Goal: Navigation & Orientation: Find specific page/section

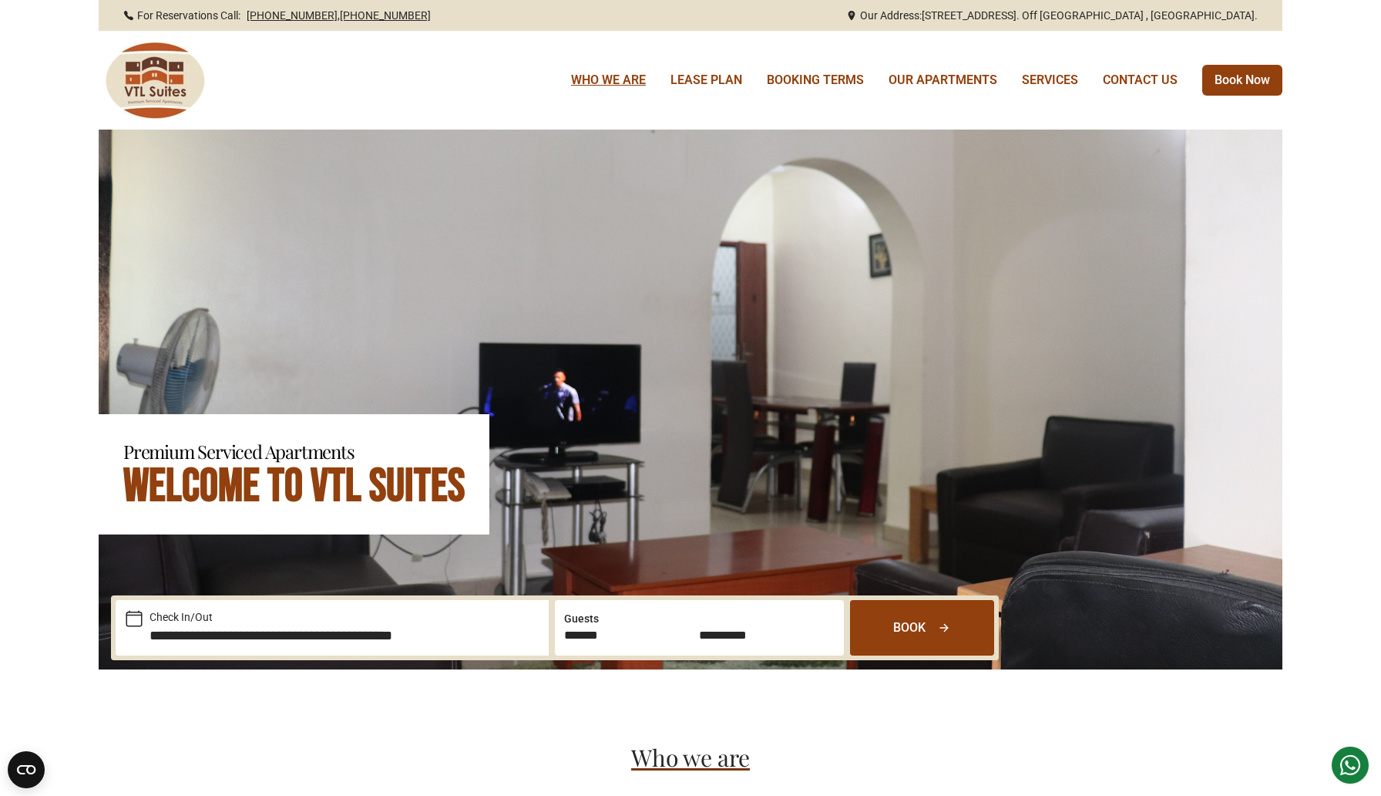
click at [627, 77] on link "WHO WE ARE" at bounding box center [608, 80] width 75 height 19
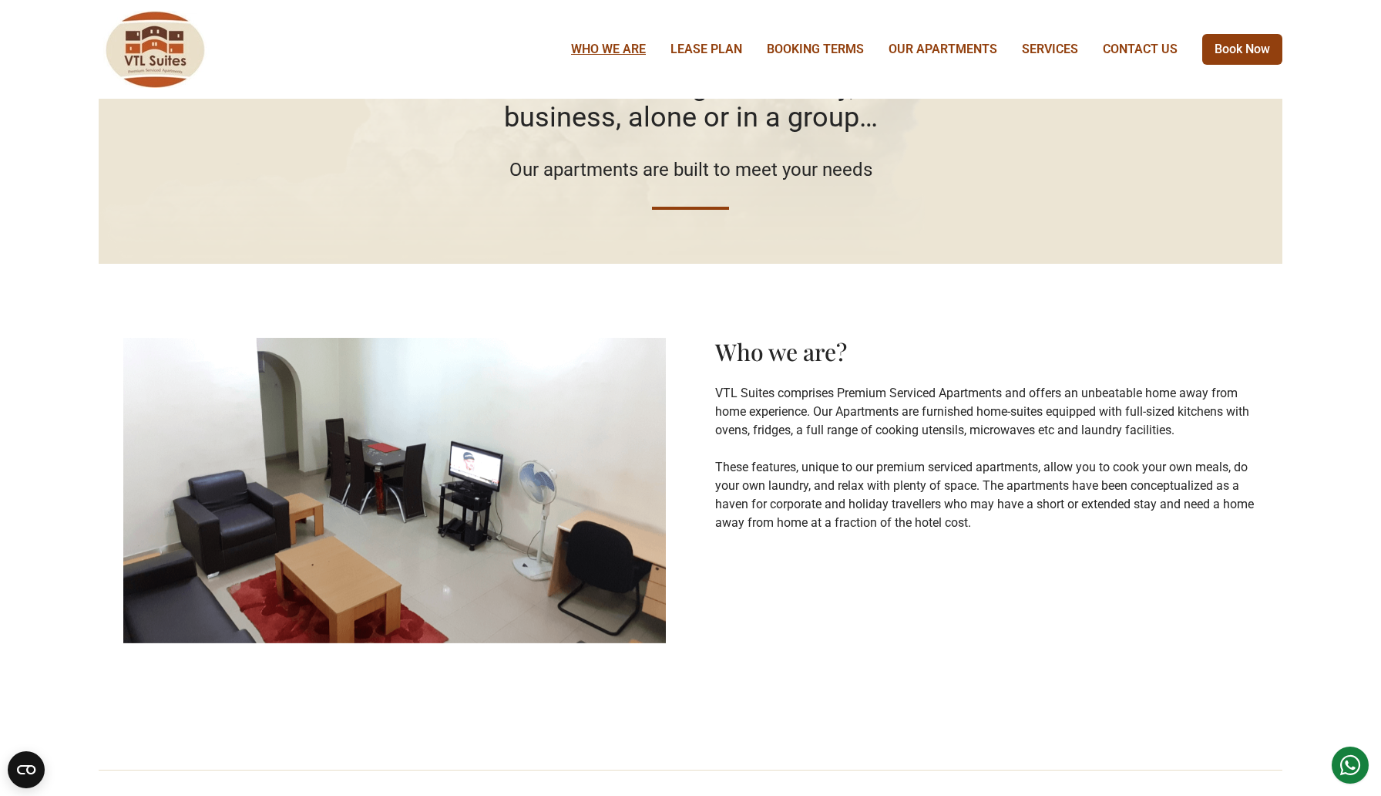
scroll to position [101, 0]
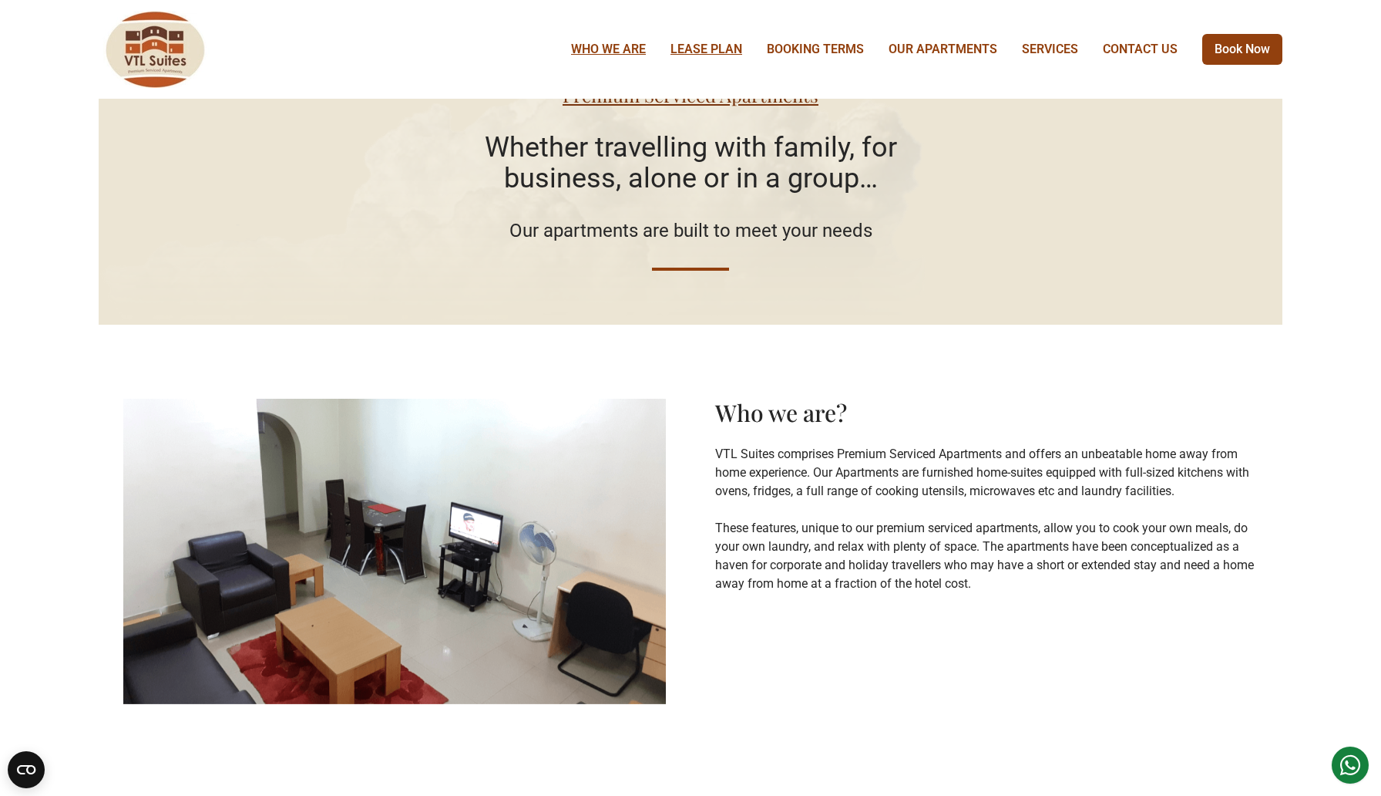
click at [722, 55] on link "LEASE PLAN" at bounding box center [707, 49] width 72 height 19
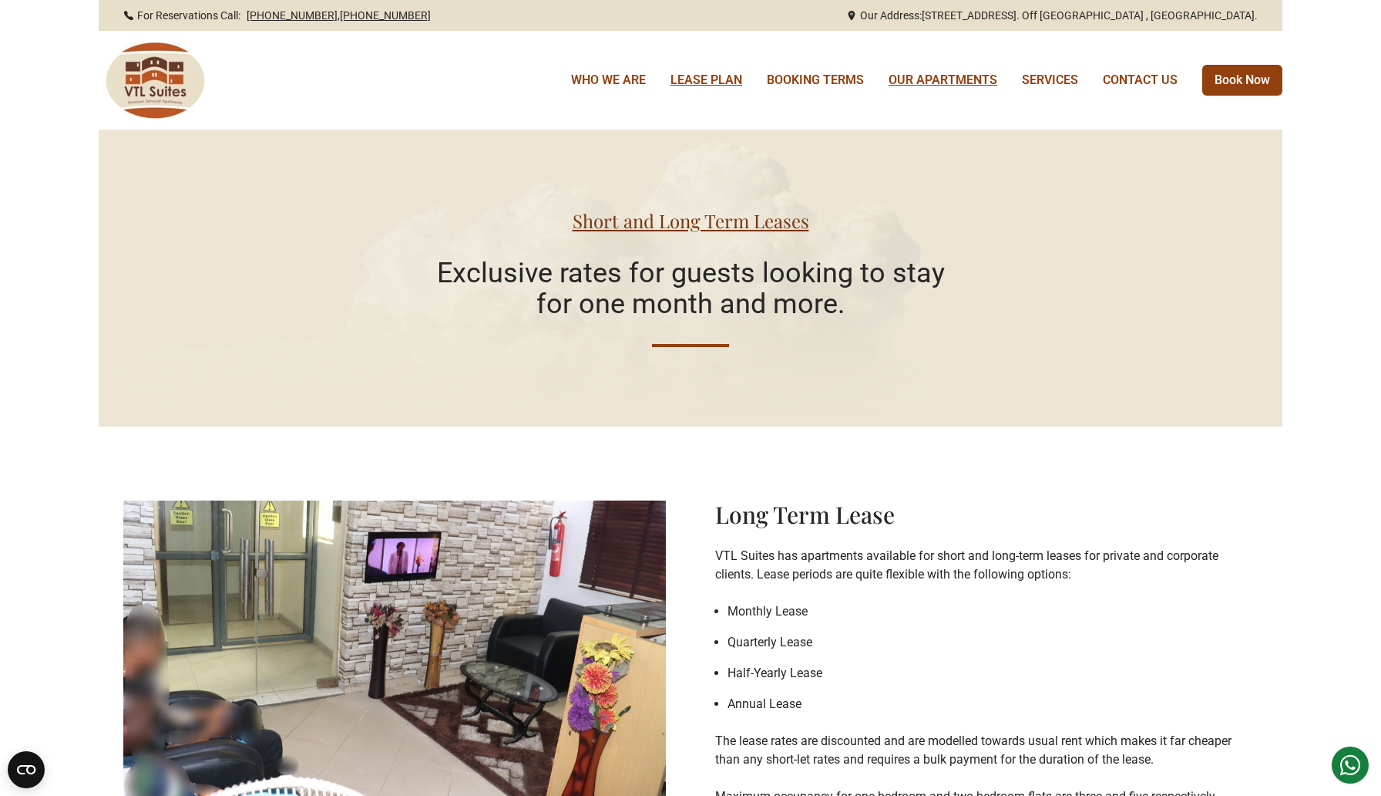
click at [936, 78] on link "OUR APARTMENTS" at bounding box center [943, 80] width 109 height 19
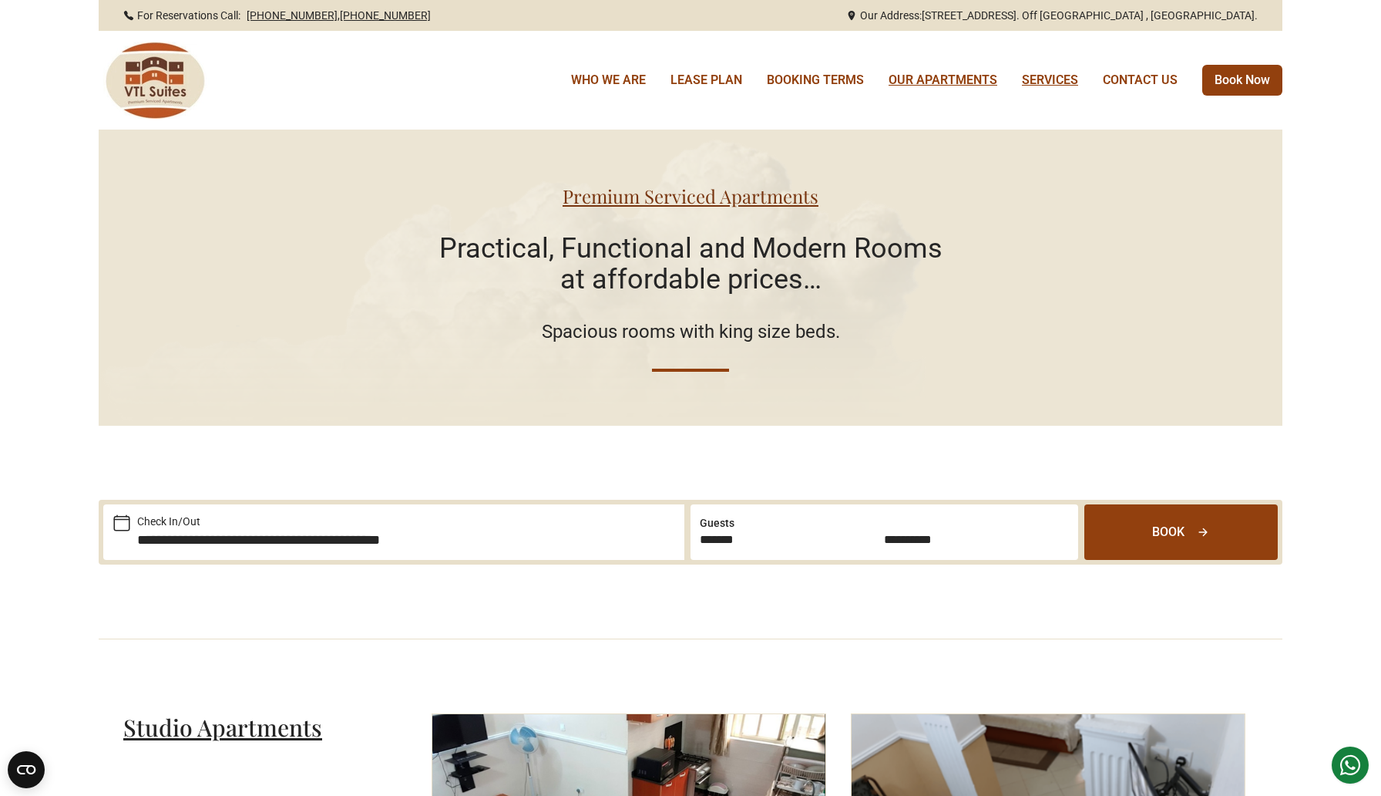
click at [1036, 82] on link "SERVICES" at bounding box center [1050, 80] width 56 height 19
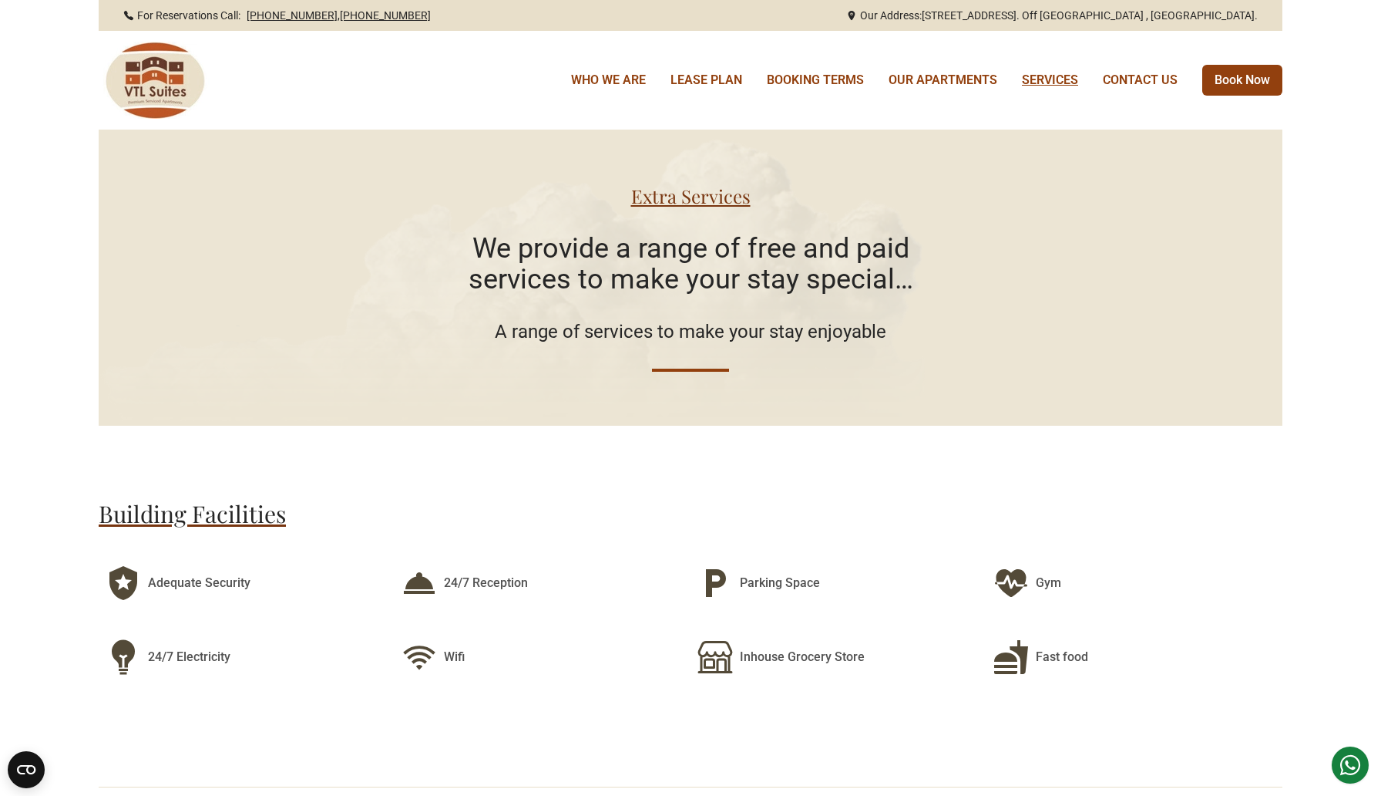
click at [1132, 70] on nav "WHO WE ARE LEASE PLAN BOOKING TERMS OUR APARTMENTS SERVICES CONTACT US Book Now" at bounding box center [926, 80] width 711 height 31
click at [1135, 84] on link "CONTACT US" at bounding box center [1140, 80] width 75 height 19
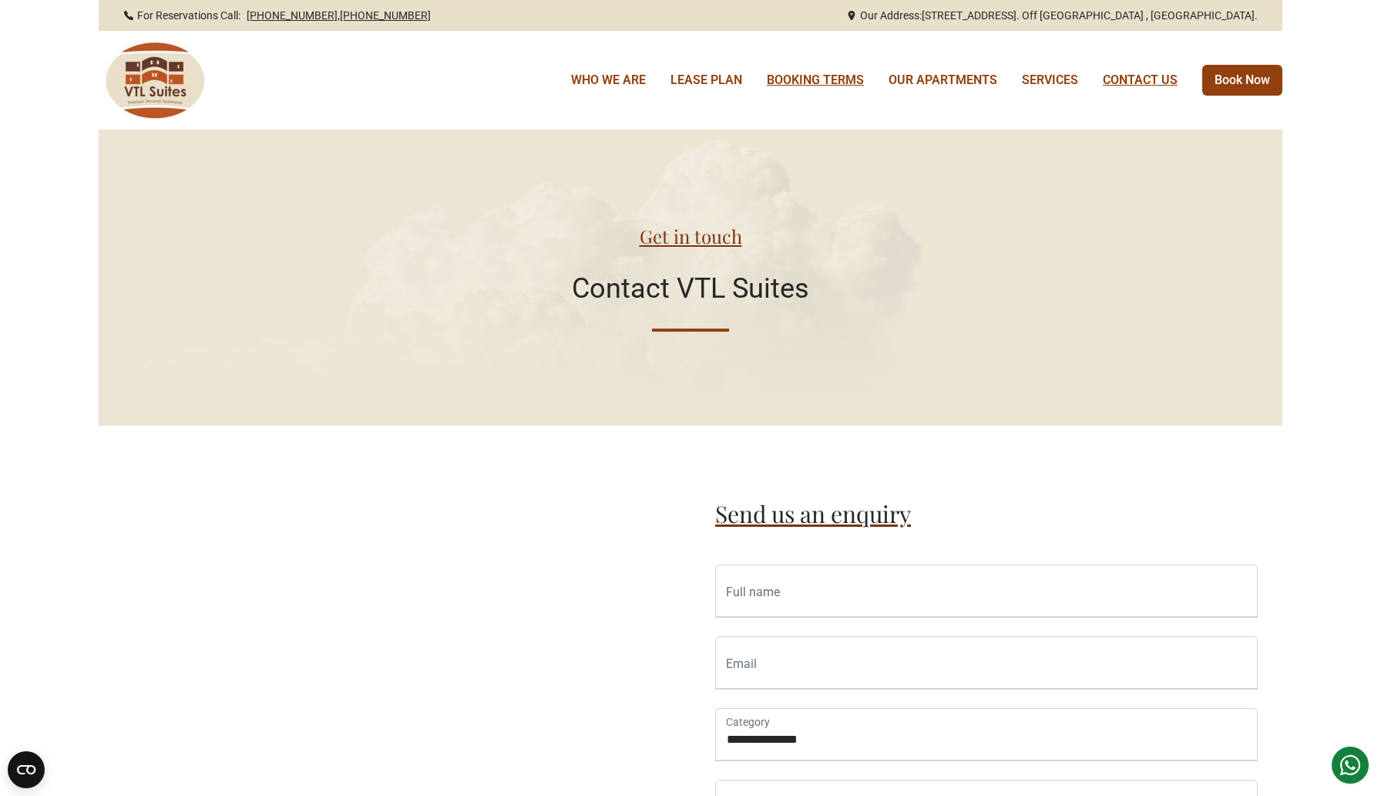
click at [825, 76] on link "BOOKING TERMS" at bounding box center [815, 80] width 97 height 19
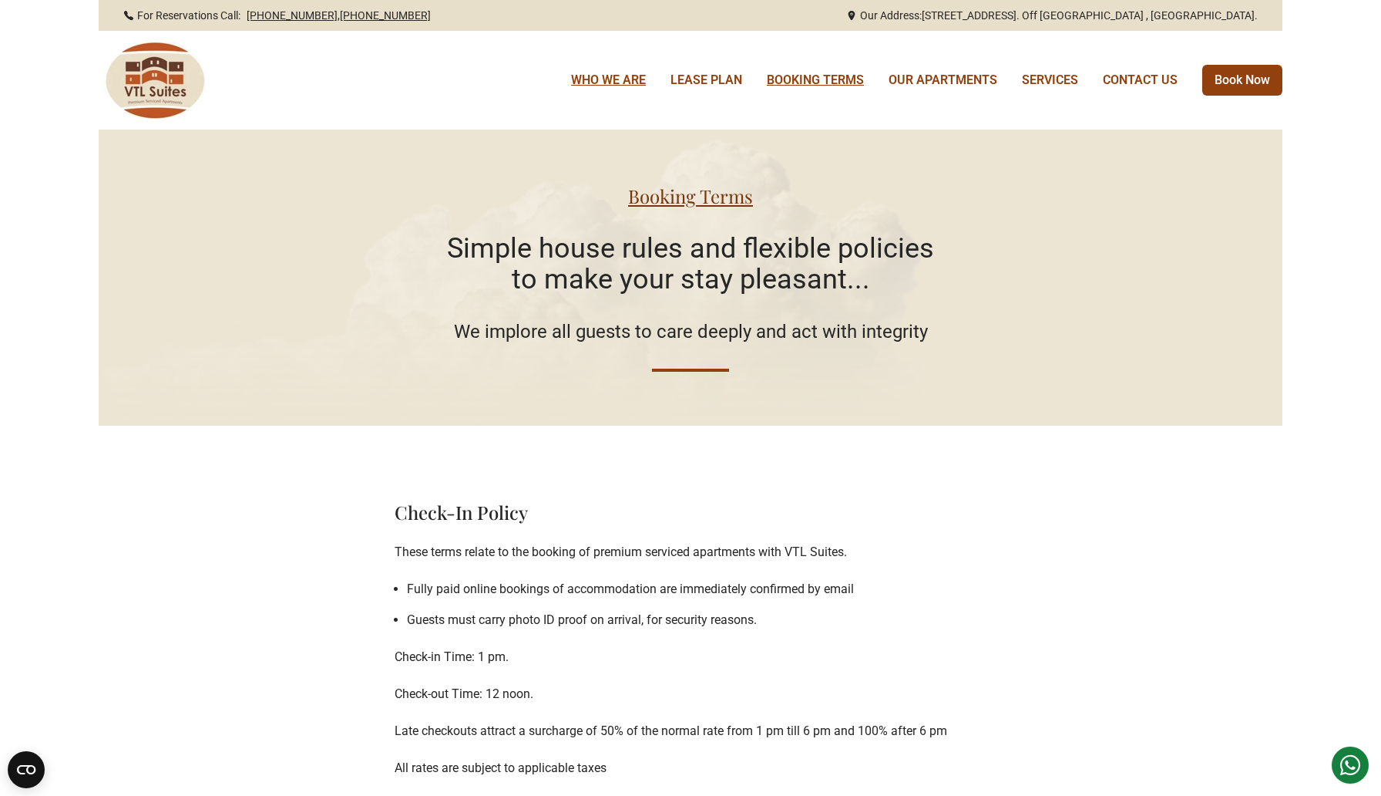
click at [620, 72] on link "WHO WE ARE" at bounding box center [608, 80] width 75 height 19
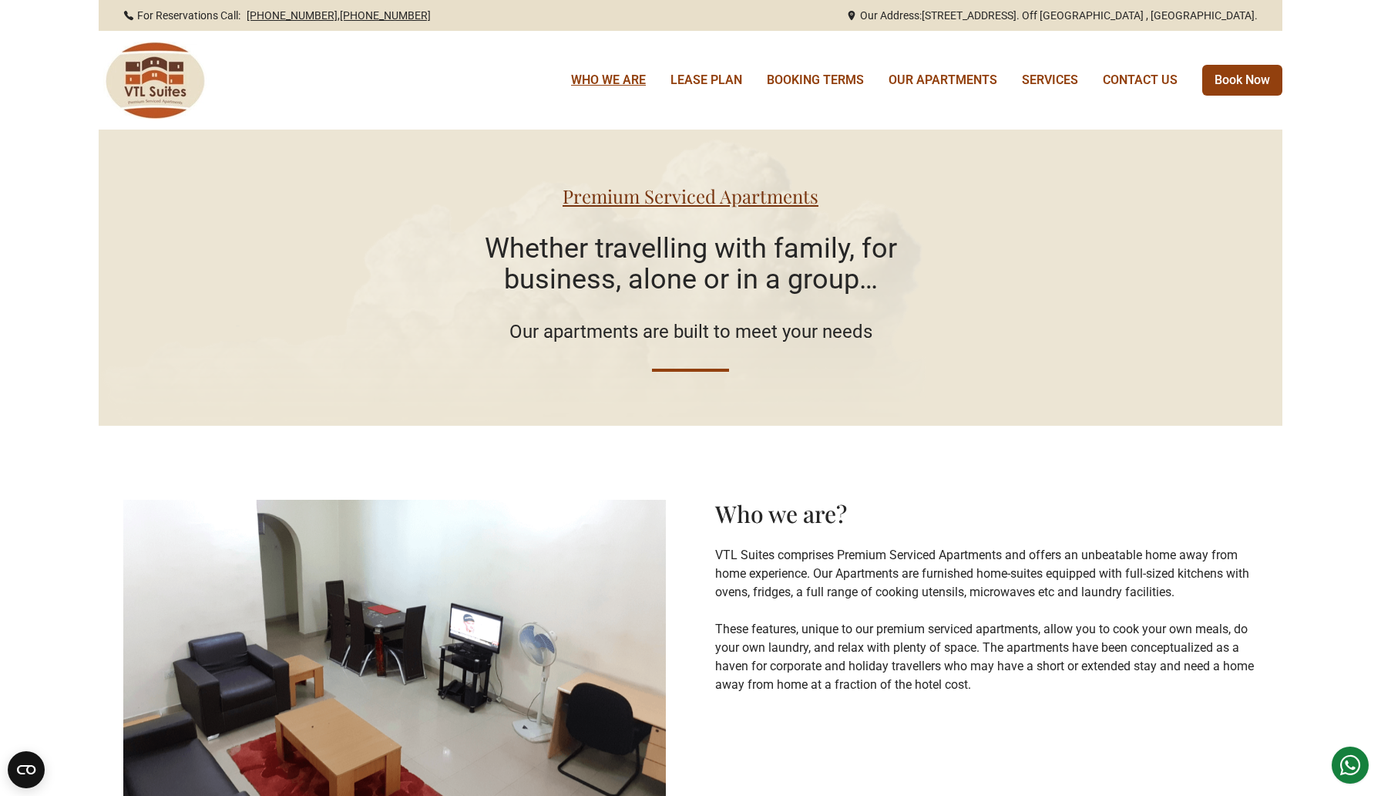
click at [146, 73] on img at bounding box center [154, 80] width 111 height 77
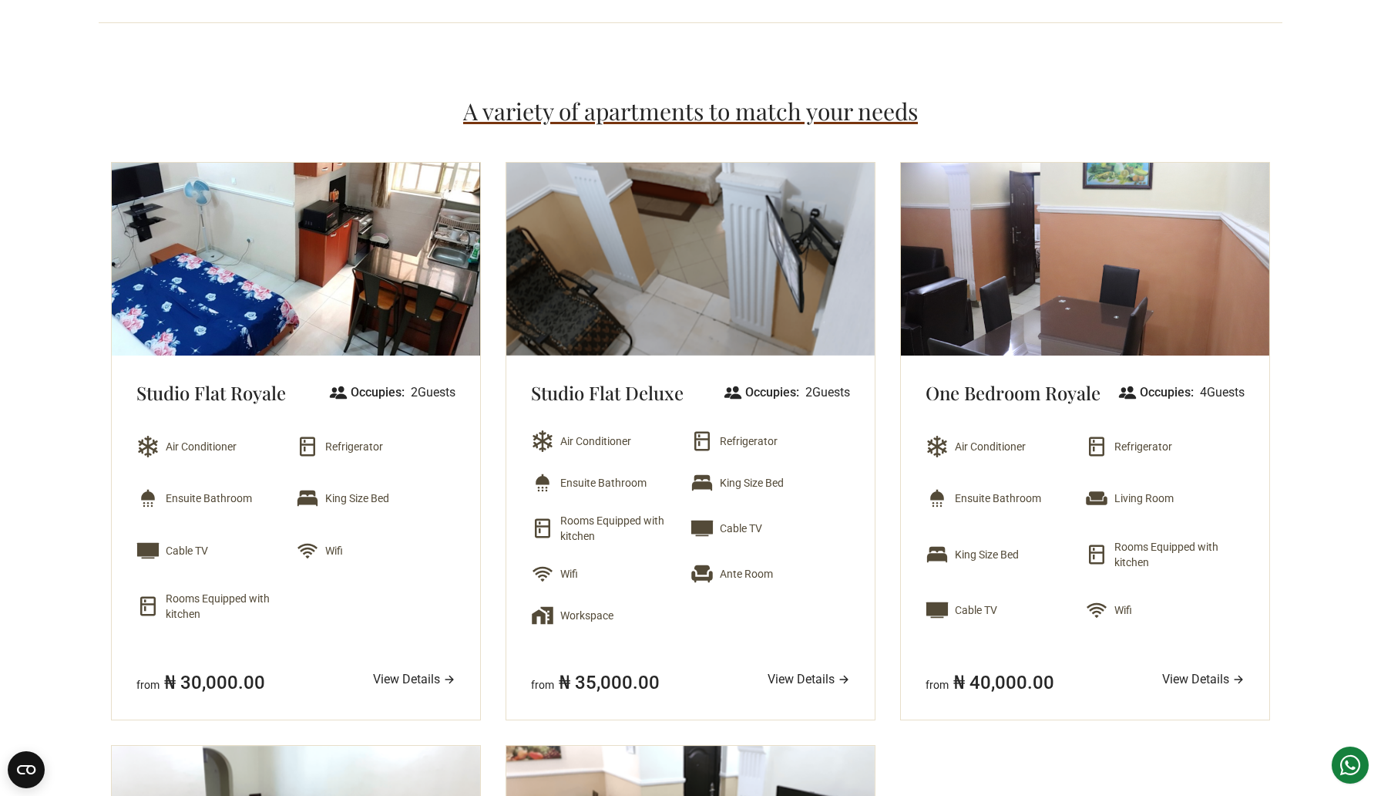
scroll to position [1159, 0]
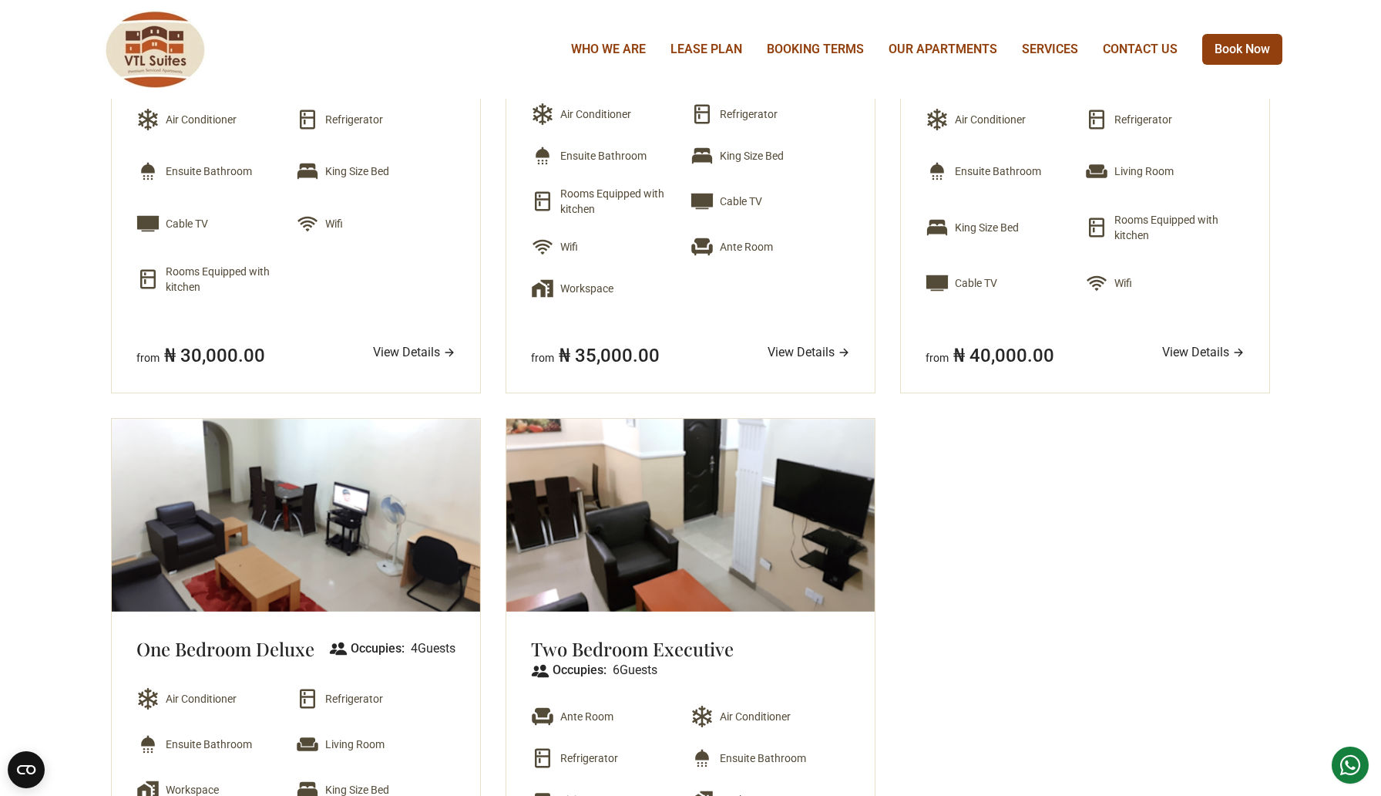
scroll to position [1326, 0]
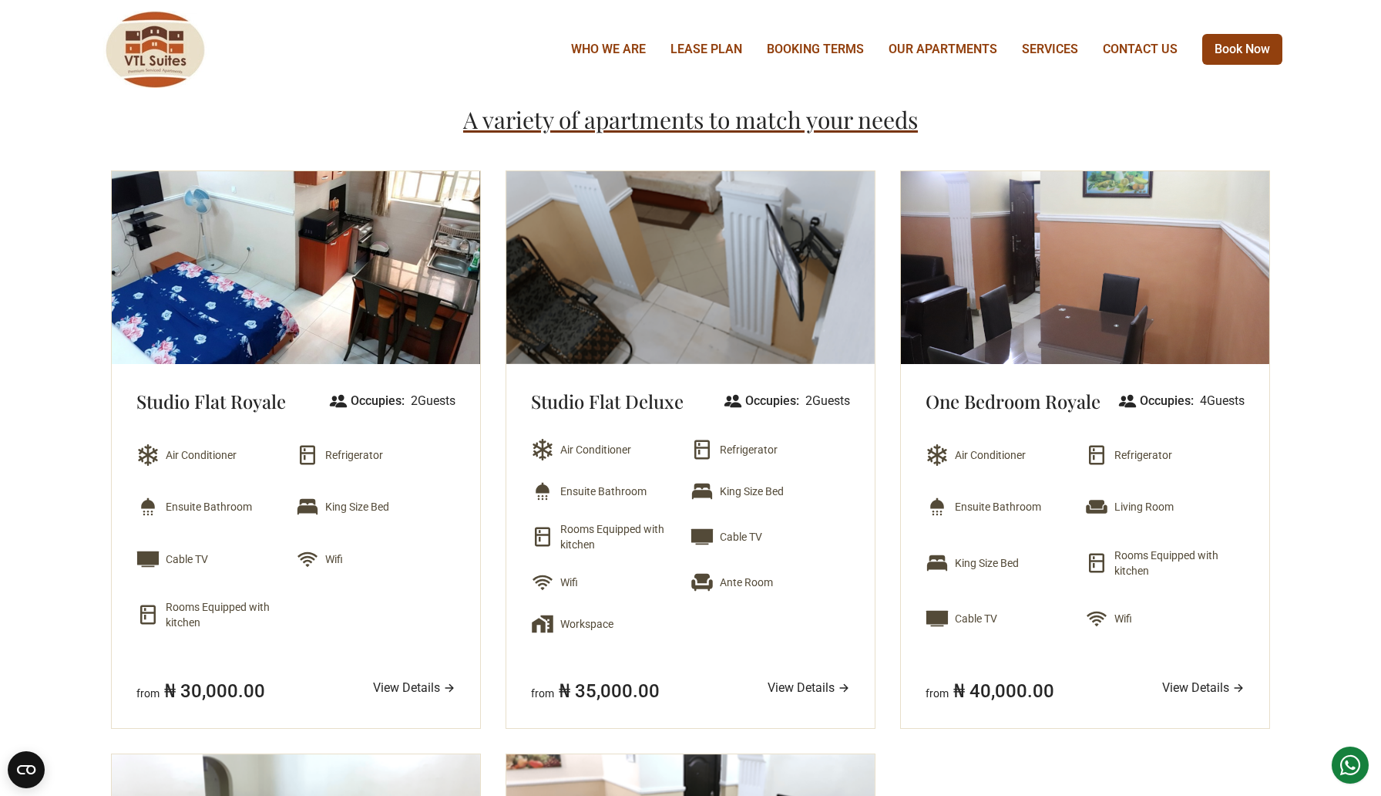
scroll to position [854, 0]
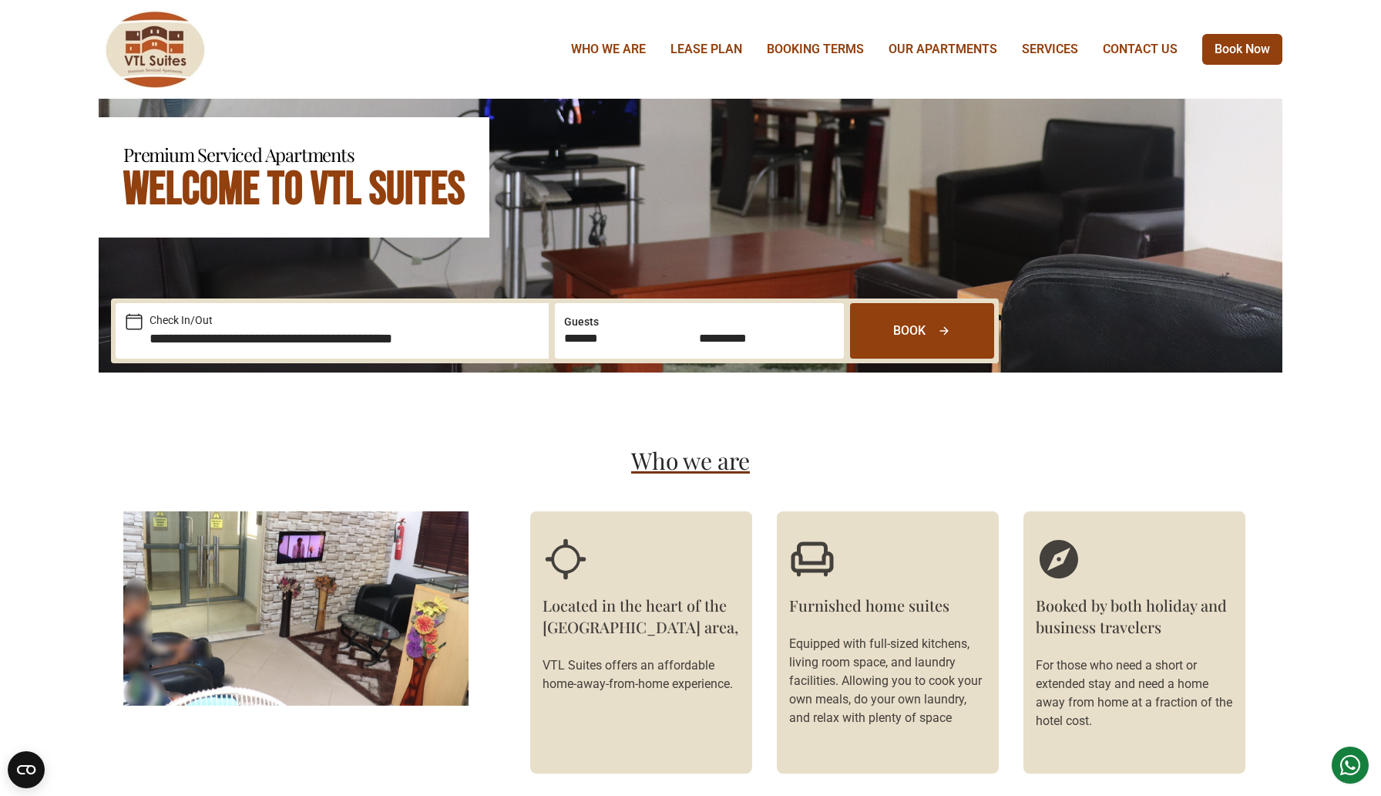
scroll to position [166, 0]
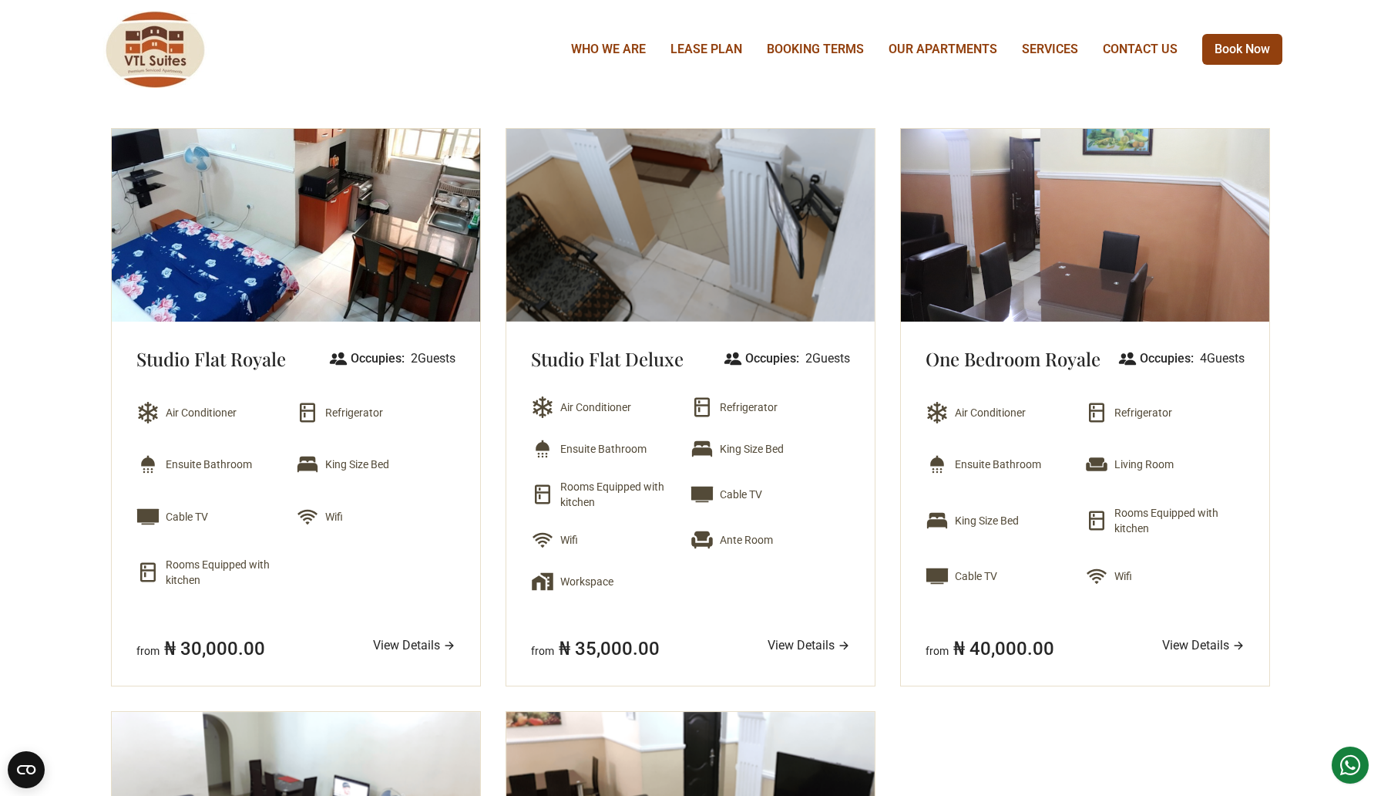
scroll to position [1058, 0]
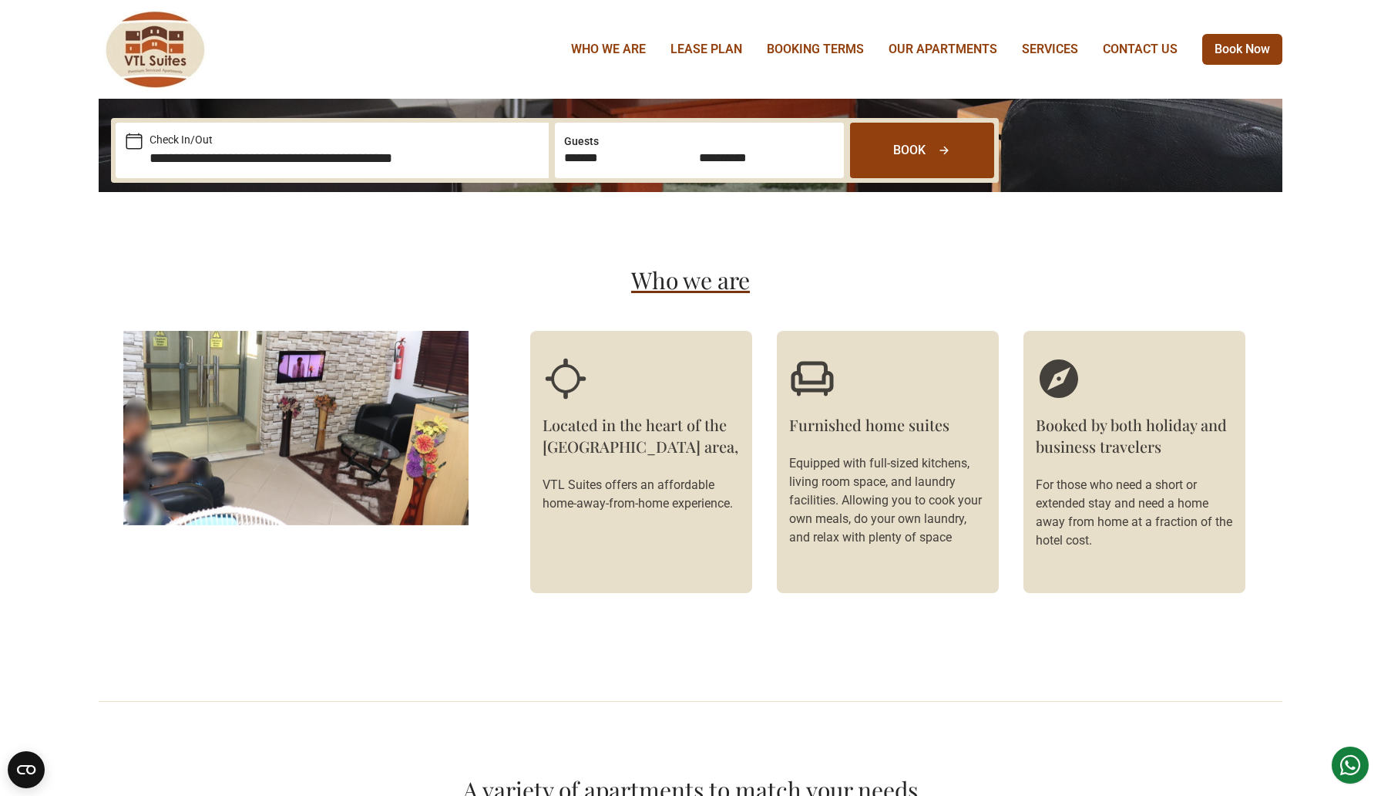
scroll to position [385, 0]
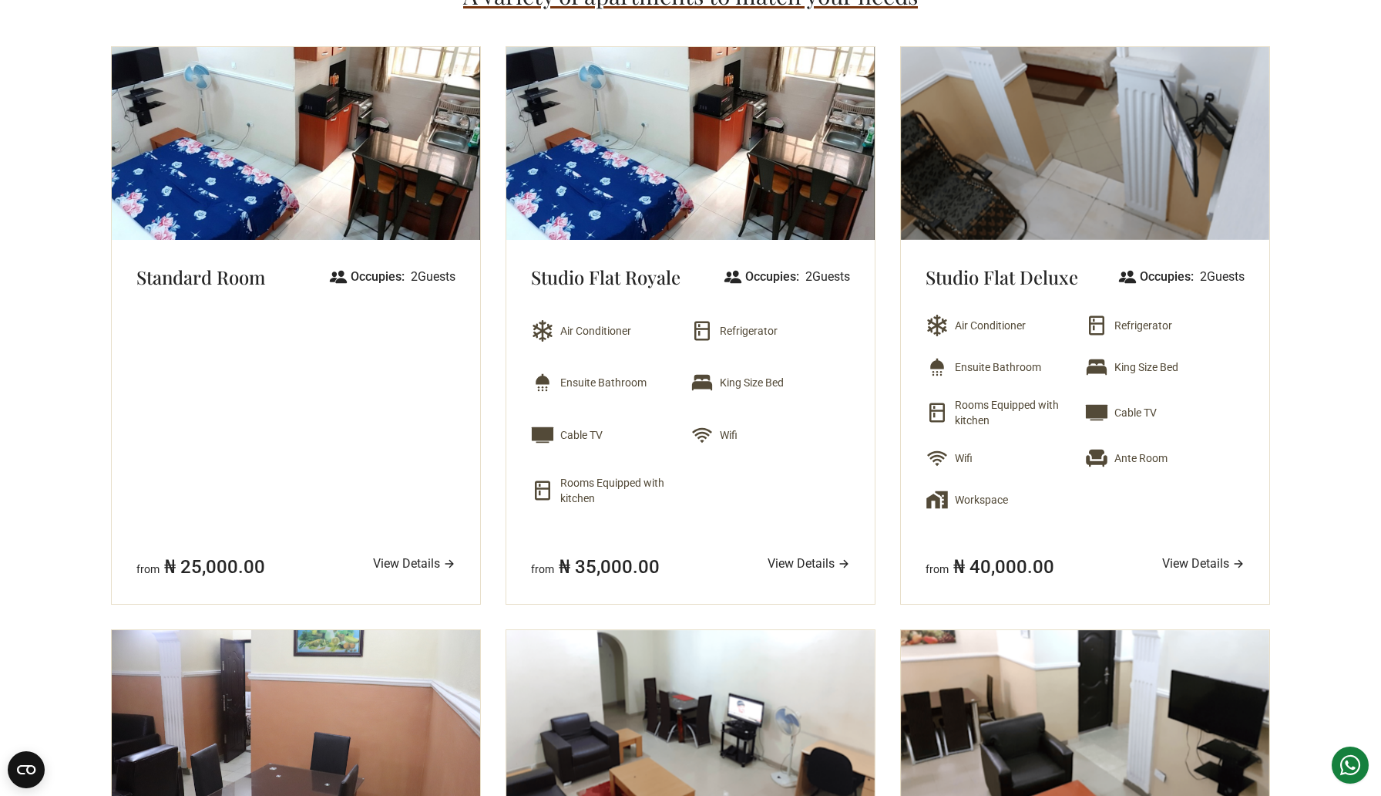
scroll to position [1273, 0]
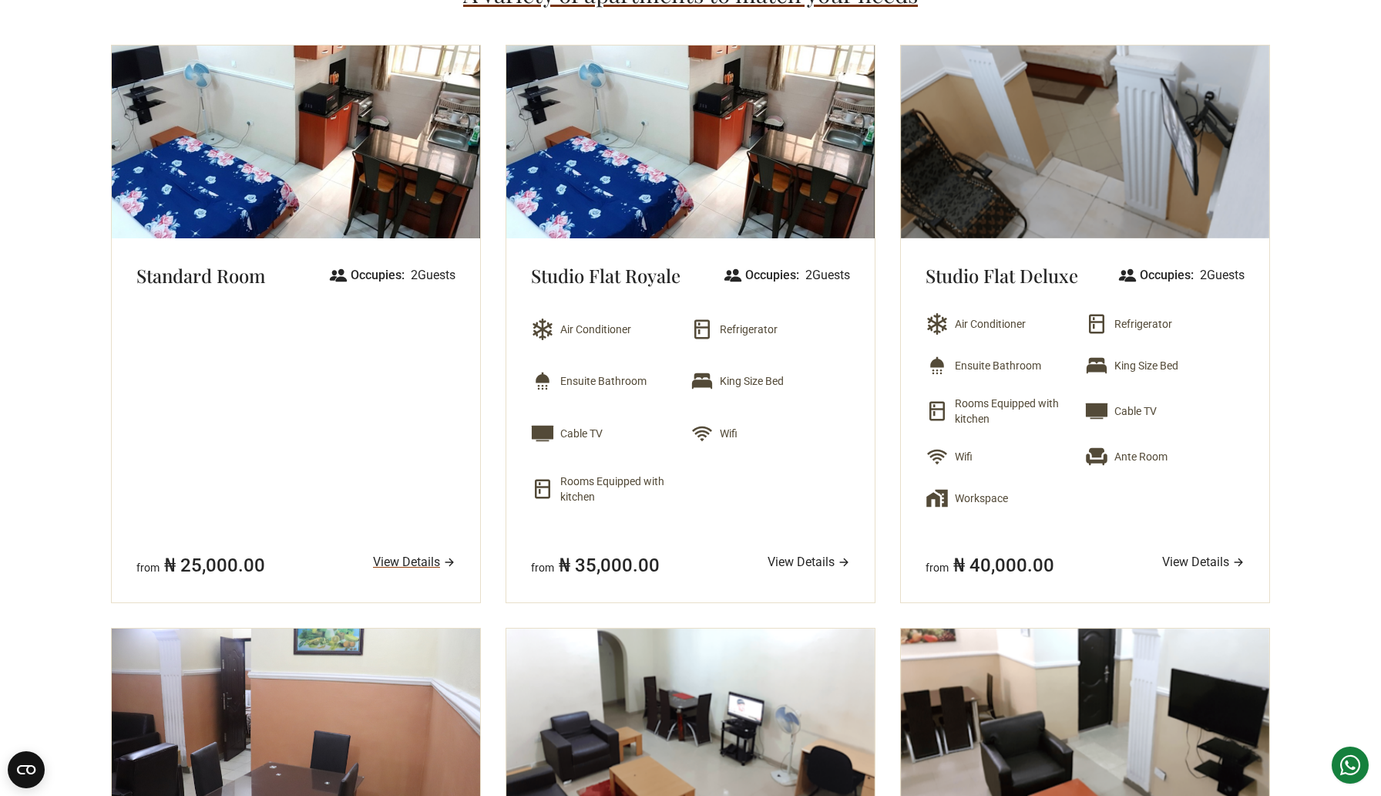
click at [392, 567] on link "View Details" at bounding box center [414, 562] width 82 height 19
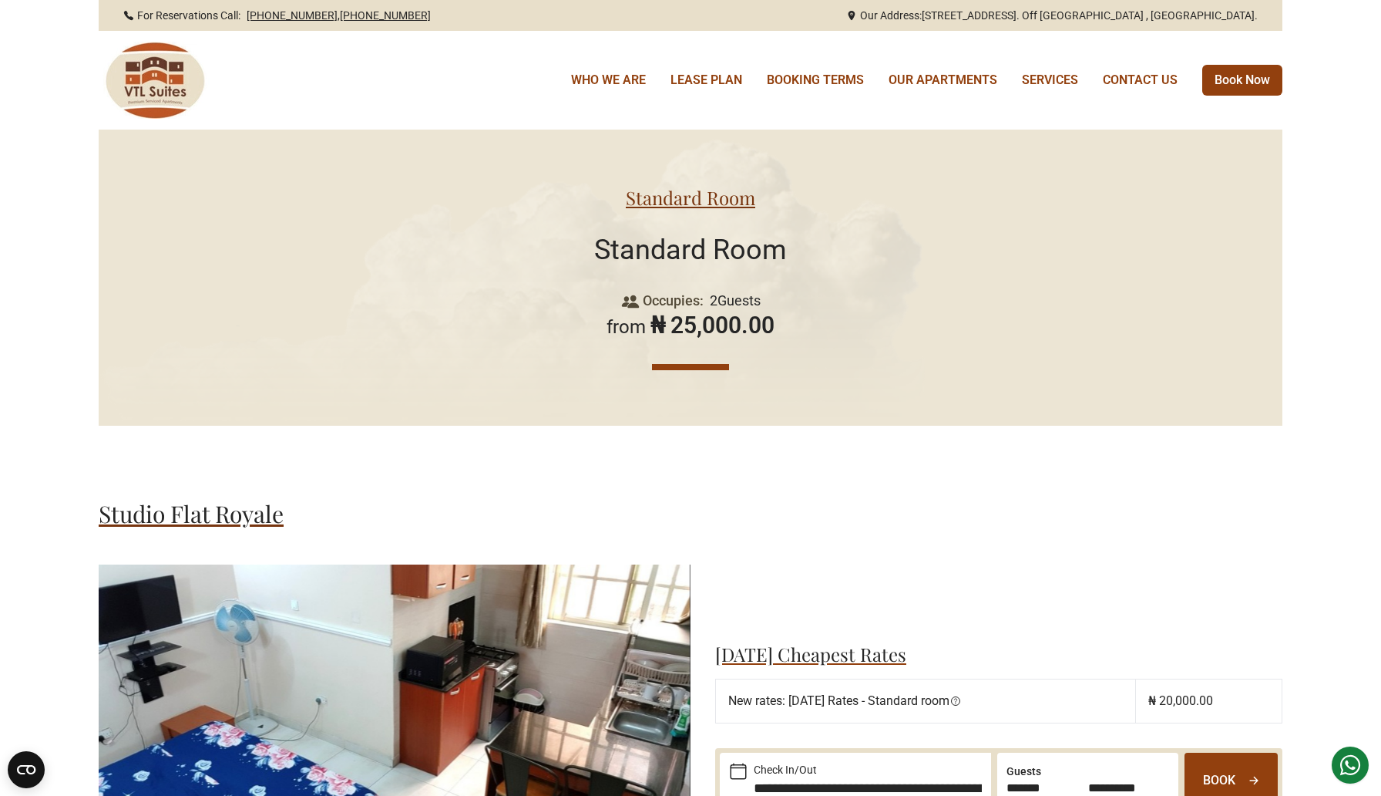
click at [140, 66] on img at bounding box center [154, 80] width 111 height 77
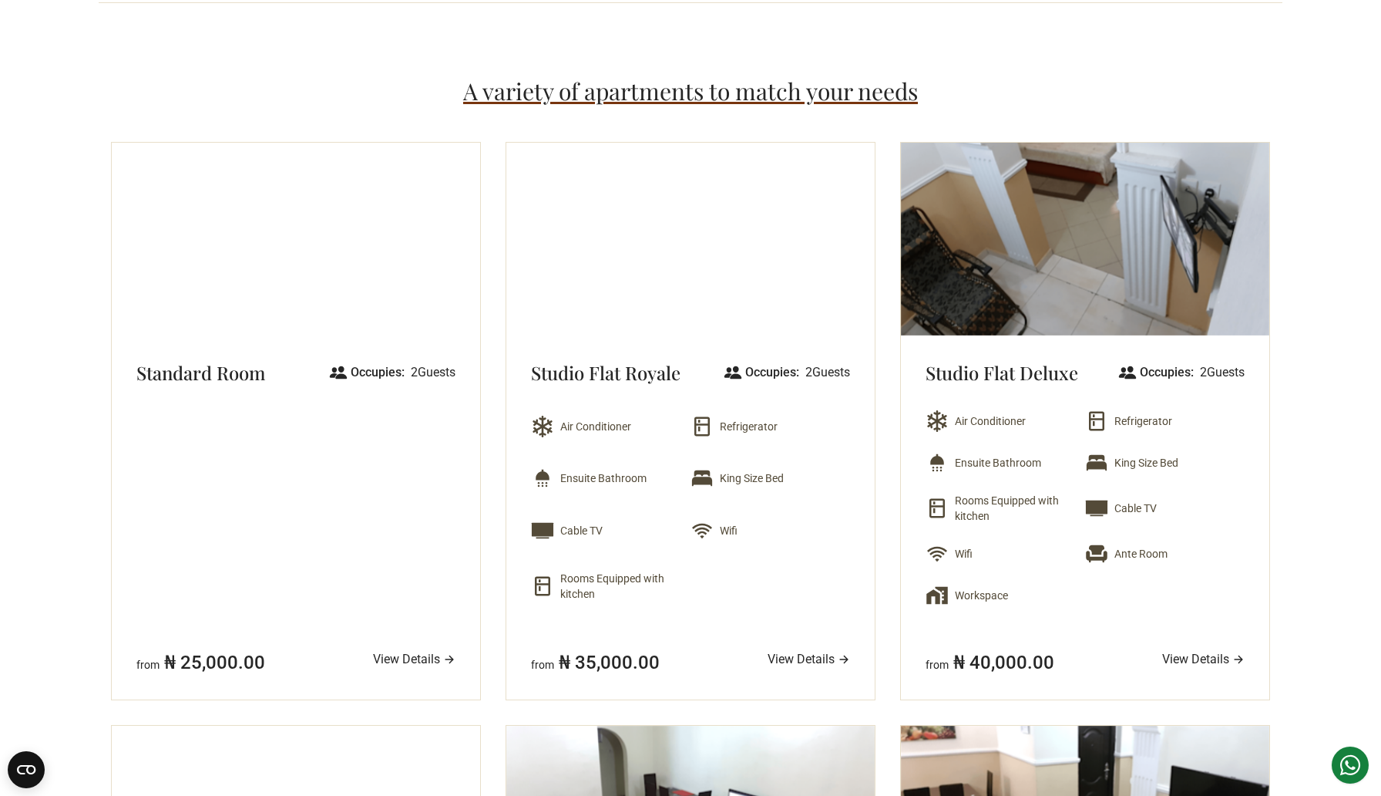
scroll to position [1179, 0]
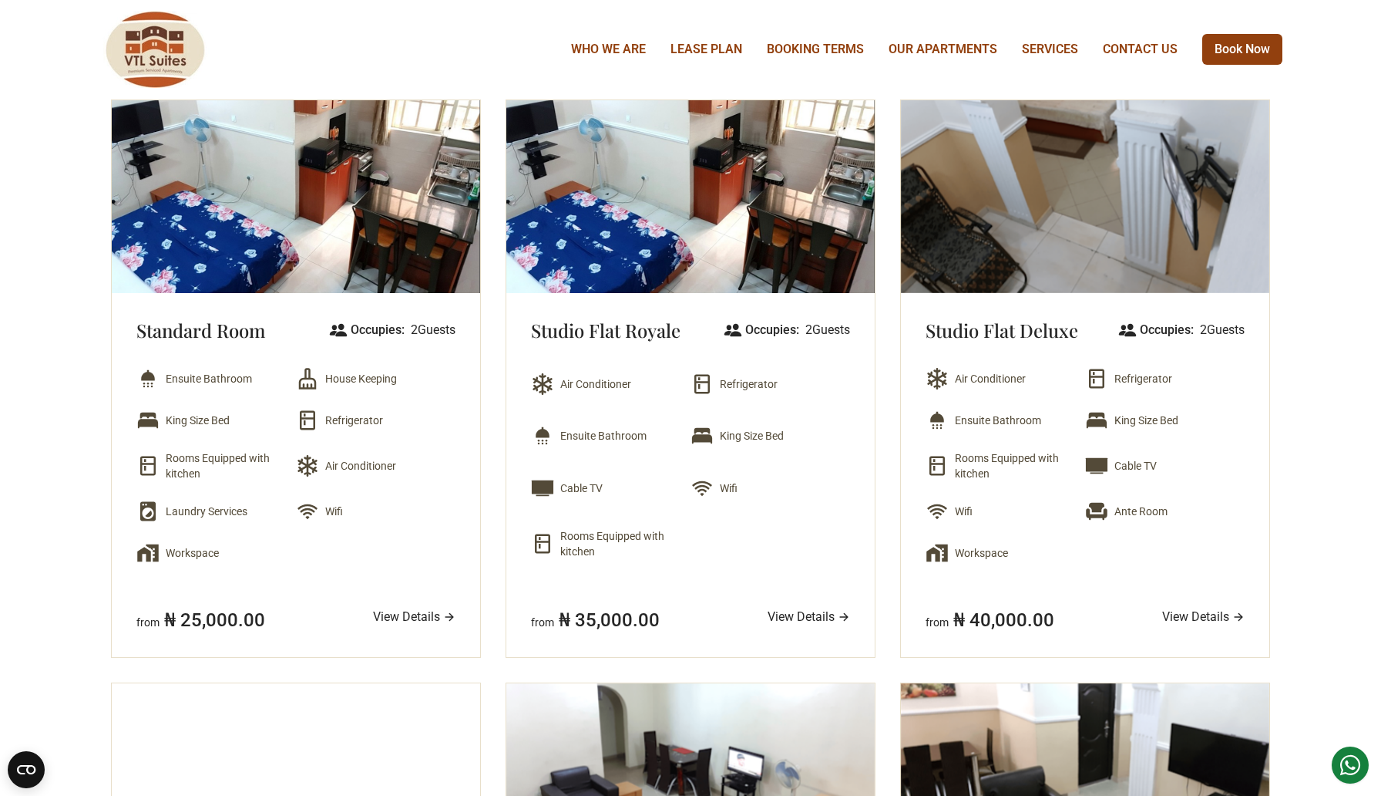
scroll to position [513, 0]
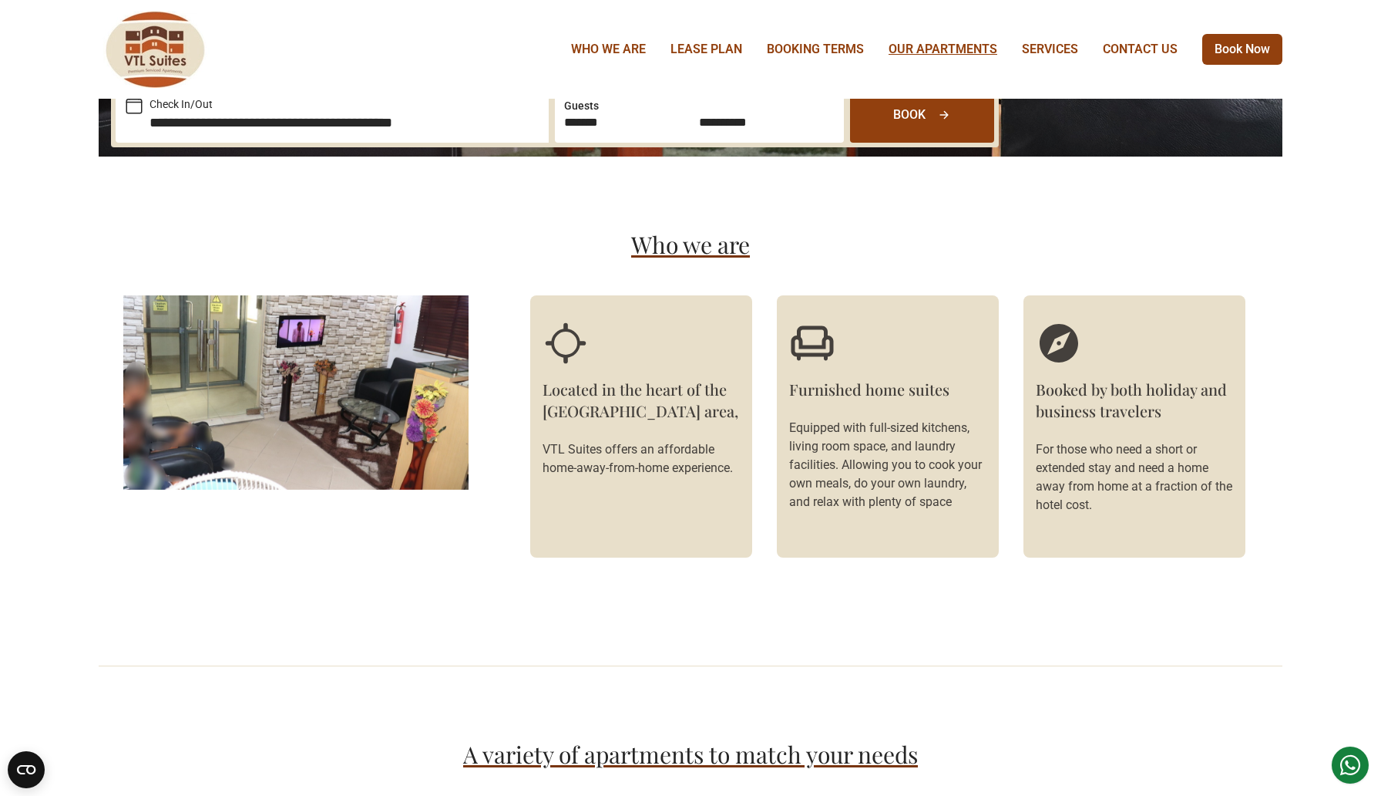
click at [955, 53] on link "OUR APARTMENTS" at bounding box center [943, 49] width 109 height 19
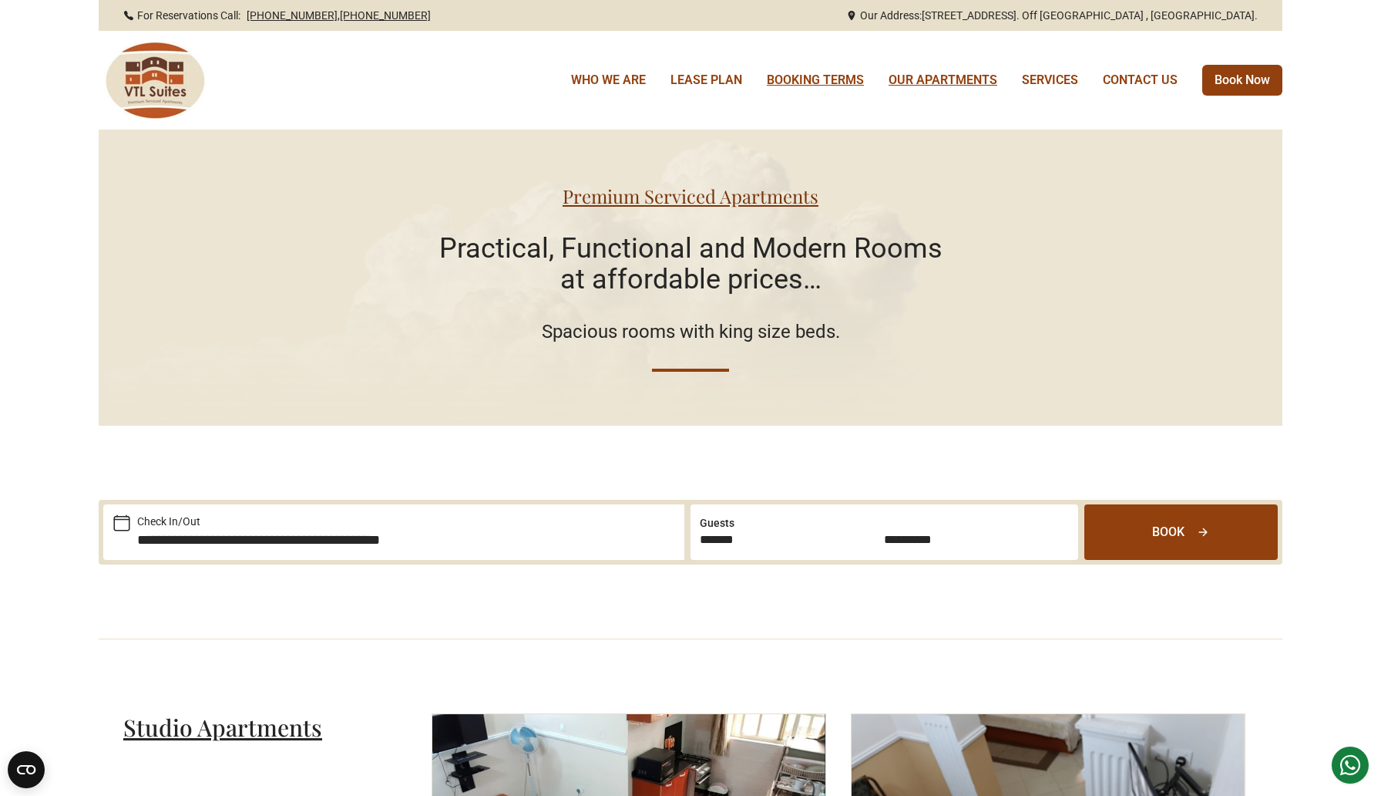
click at [831, 75] on link "BOOKING TERMS" at bounding box center [815, 80] width 97 height 19
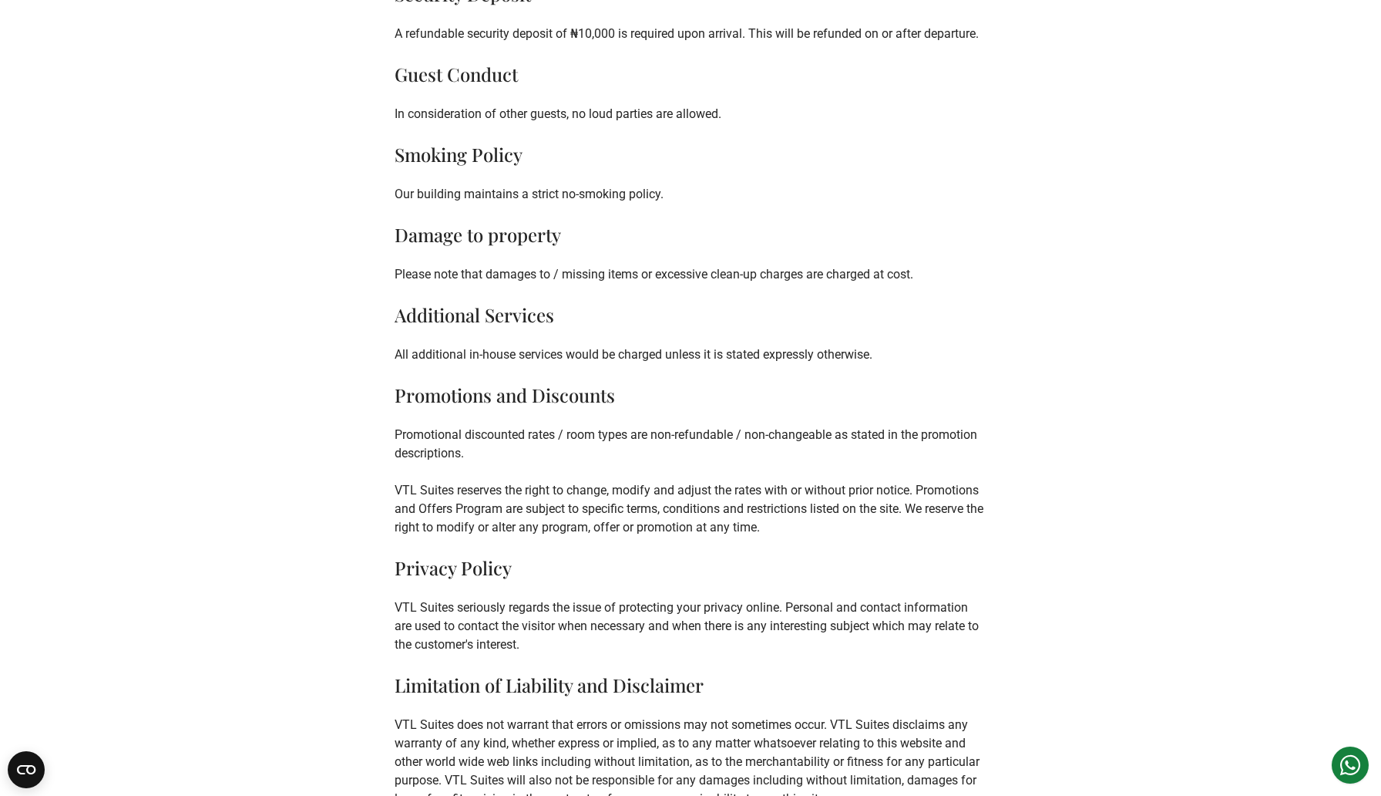
scroll to position [154, 0]
